Goal: Task Accomplishment & Management: Manage account settings

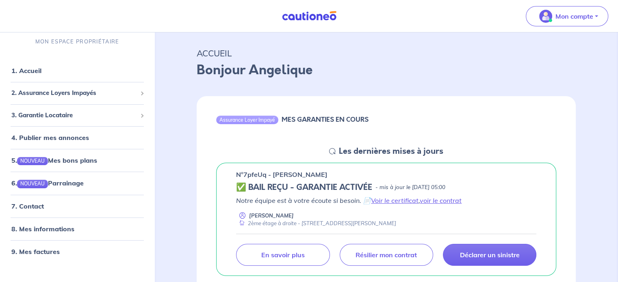
scroll to position [47, 0]
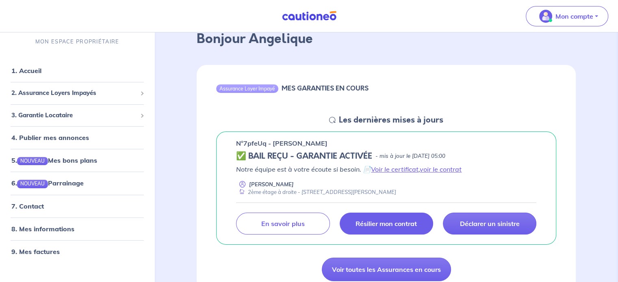
click at [365, 225] on p "Résilier mon contrat" at bounding box center [386, 224] width 61 height 8
click at [250, 148] on div "n°7pfeUq - [PERSON_NAME] ✅ BAIL REÇU - GARANTIE ACTIVÉE - mis à jour le [DATE] …" at bounding box center [386, 189] width 340 height 114
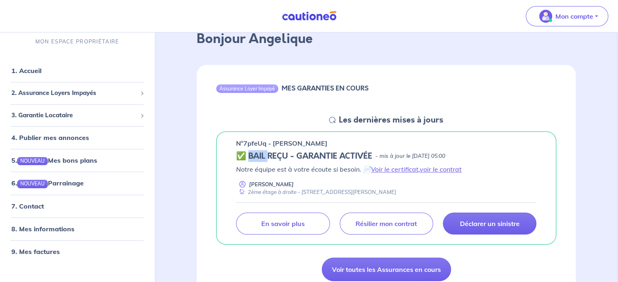
click at [250, 148] on div "n°7pfeUq - [PERSON_NAME] ✅ BAIL REÇU - GARANTIE ACTIVÉE - mis à jour le [DATE] …" at bounding box center [386, 189] width 340 height 114
click at [250, 144] on p "n°7pfeUq - [PERSON_NAME]" at bounding box center [281, 144] width 91 height 10
copy p "7pfeUq"
click at [280, 143] on p "n°7pfeUq - [PERSON_NAME]" at bounding box center [281, 144] width 91 height 10
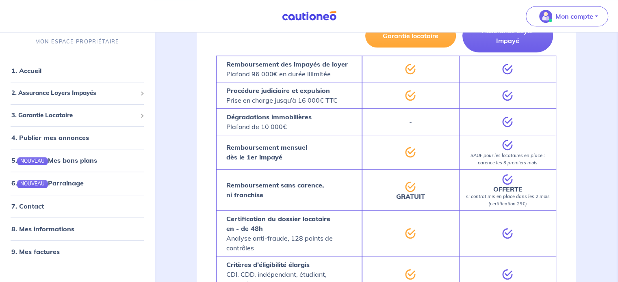
scroll to position [544, 0]
drag, startPoint x: 391, startPoint y: 141, endPoint x: 288, endPoint y: 178, distance: 110.2
click at [288, 178] on div "Remboursement sans carence, ni franchise" at bounding box center [289, 189] width 146 height 41
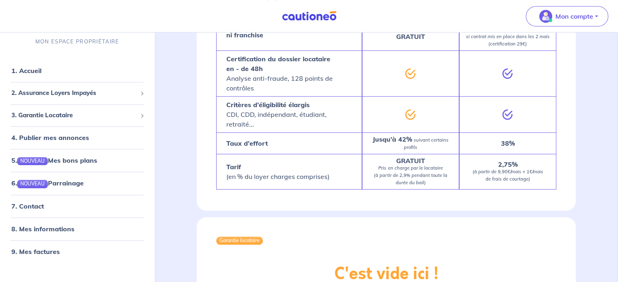
scroll to position [709, 0]
